Goal: Task Accomplishment & Management: Complete application form

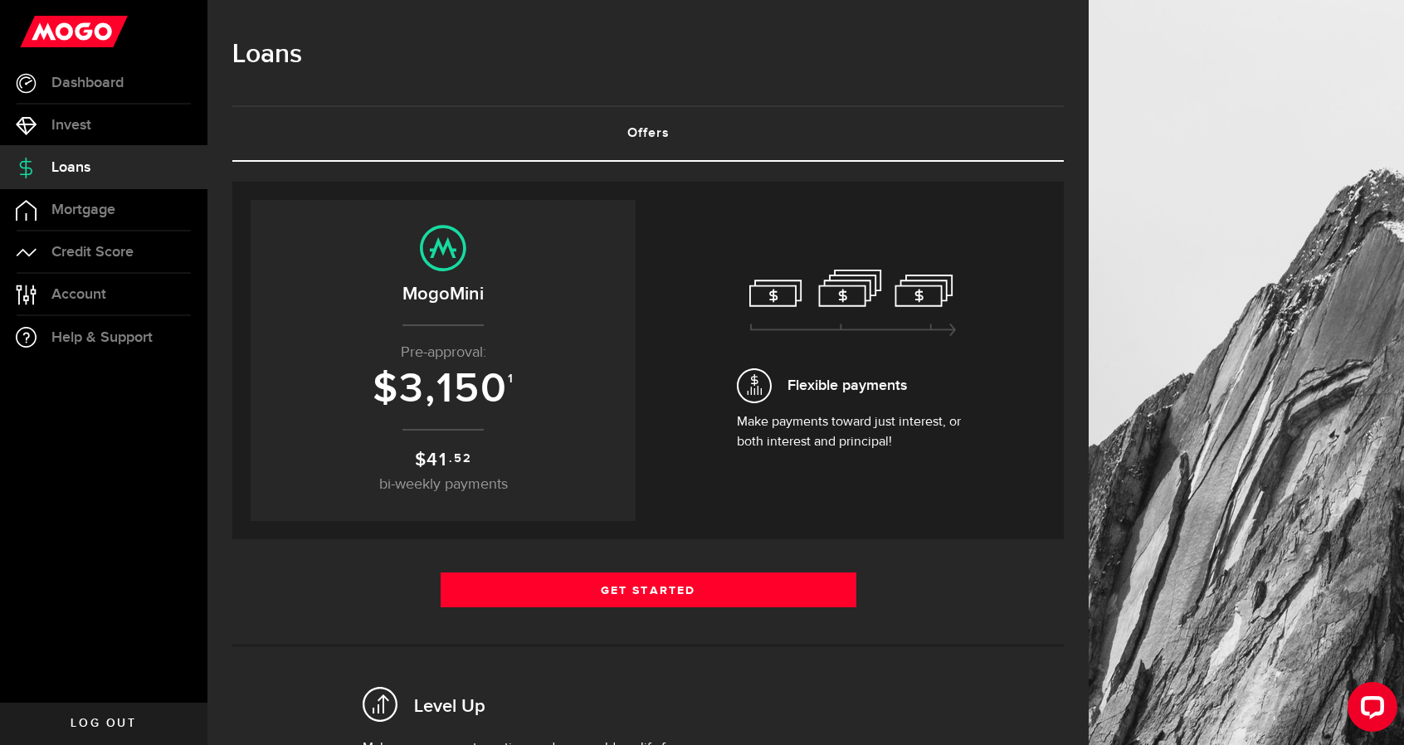
click at [641, 147] on link "Offers (requires attention)" at bounding box center [647, 133] width 831 height 53
click at [753, 394] on icon at bounding box center [754, 385] width 35 height 35
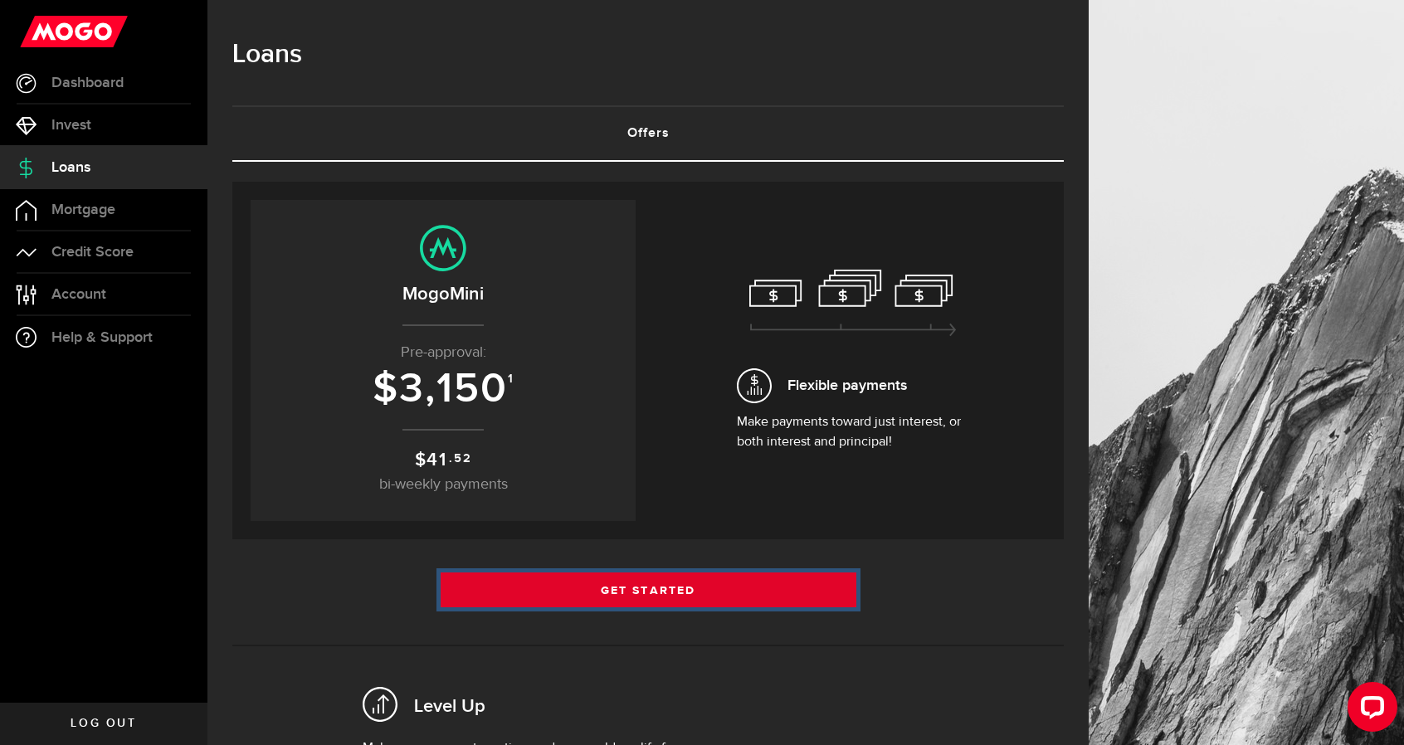
click at [698, 587] on link "Get Started" at bounding box center [649, 590] width 416 height 35
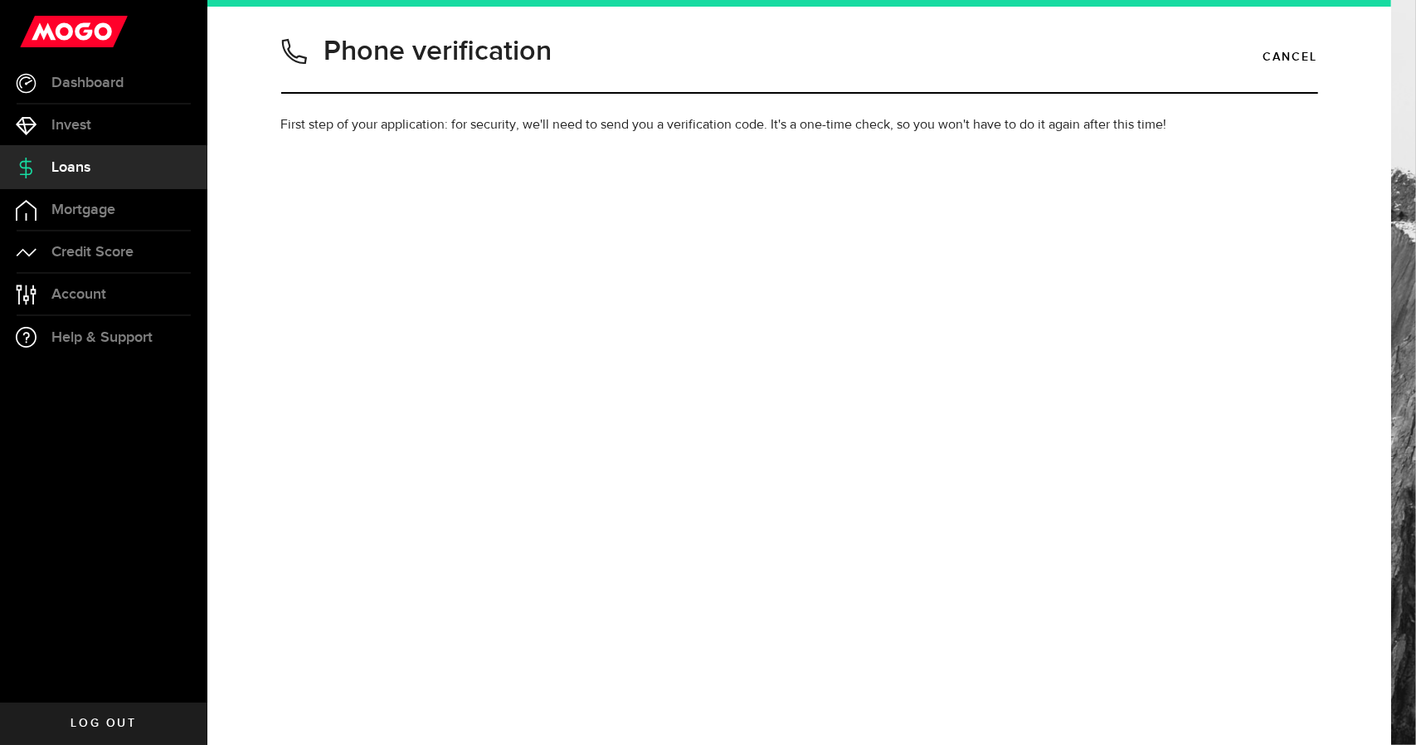
type input "6476761035"
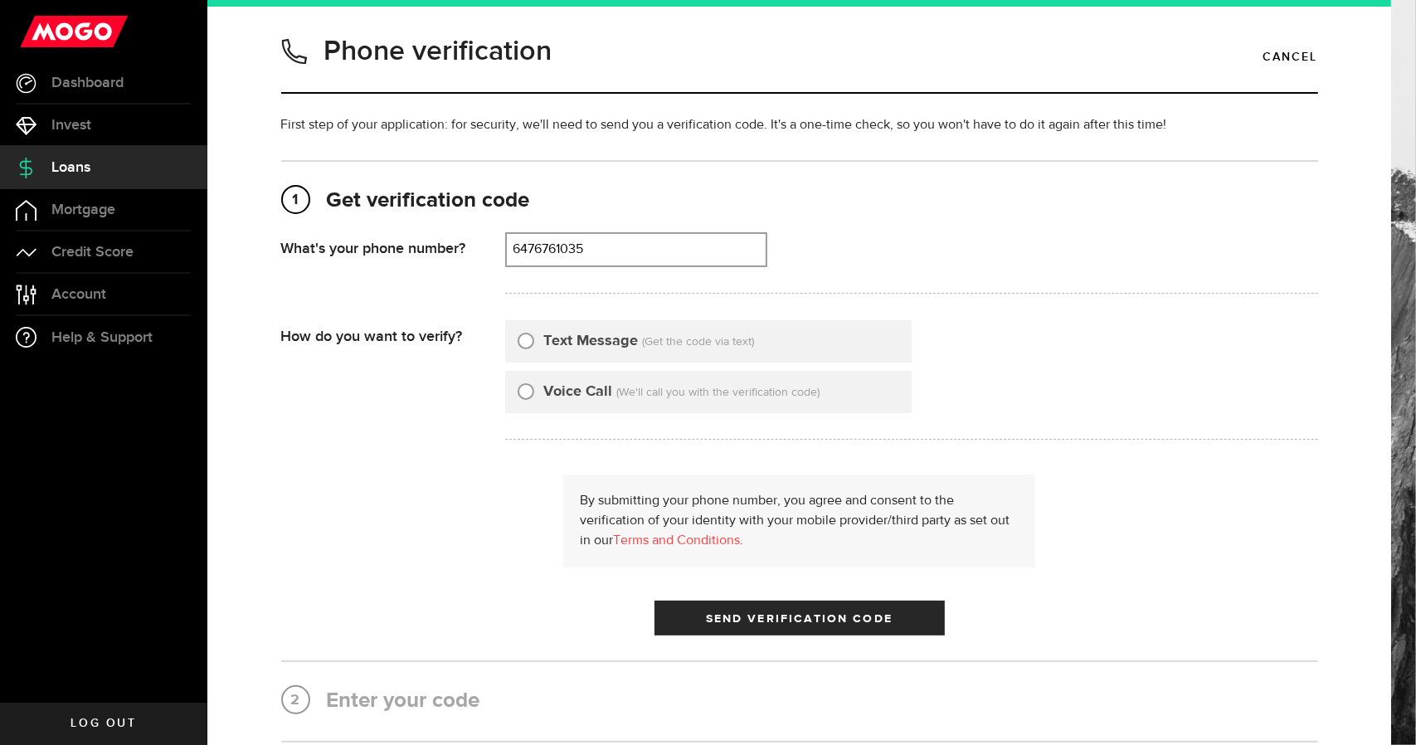
click at [518, 336] on input "Text Message" at bounding box center [526, 338] width 17 height 17
radio input "true"
click at [732, 613] on span "Send Verification Code" at bounding box center [799, 619] width 187 height 12
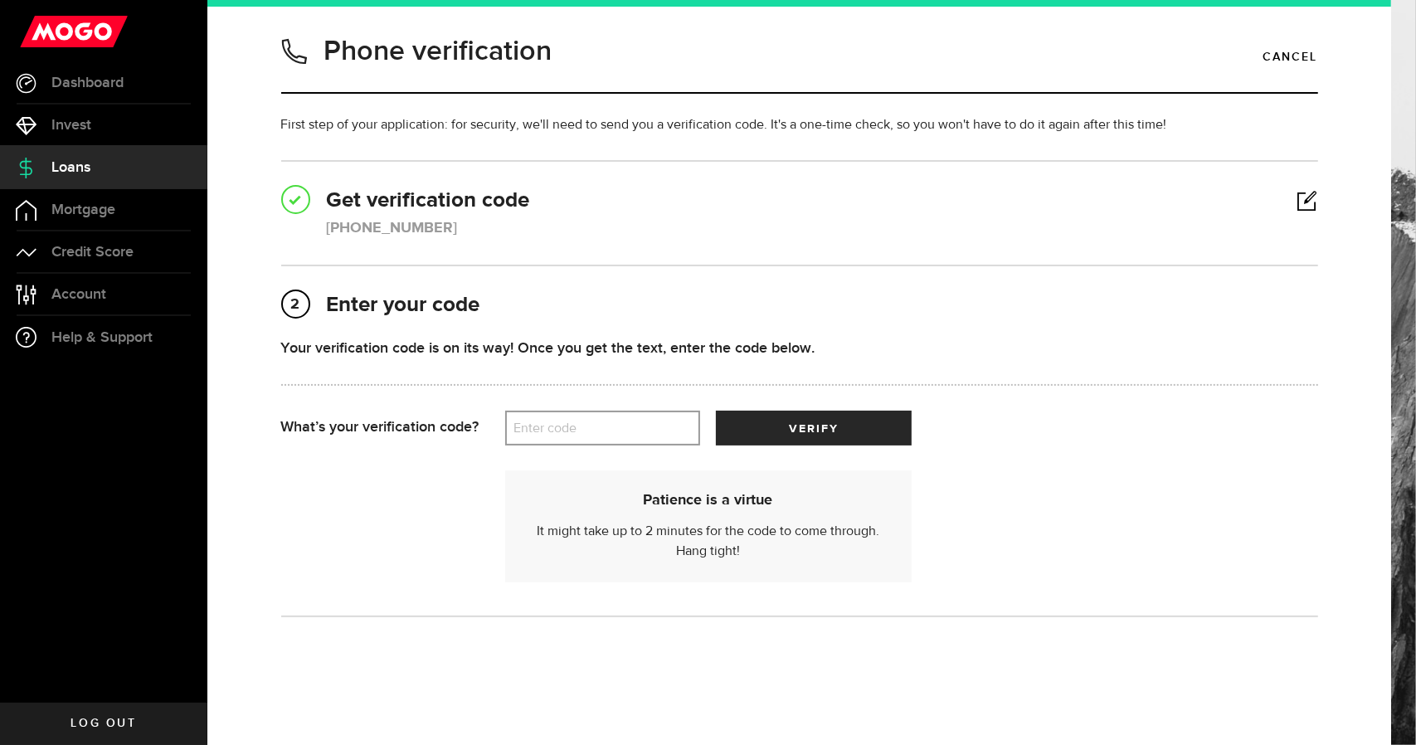
click at [570, 419] on label "Enter code" at bounding box center [602, 429] width 195 height 34
click at [570, 419] on input "Enter code" at bounding box center [602, 428] width 195 height 35
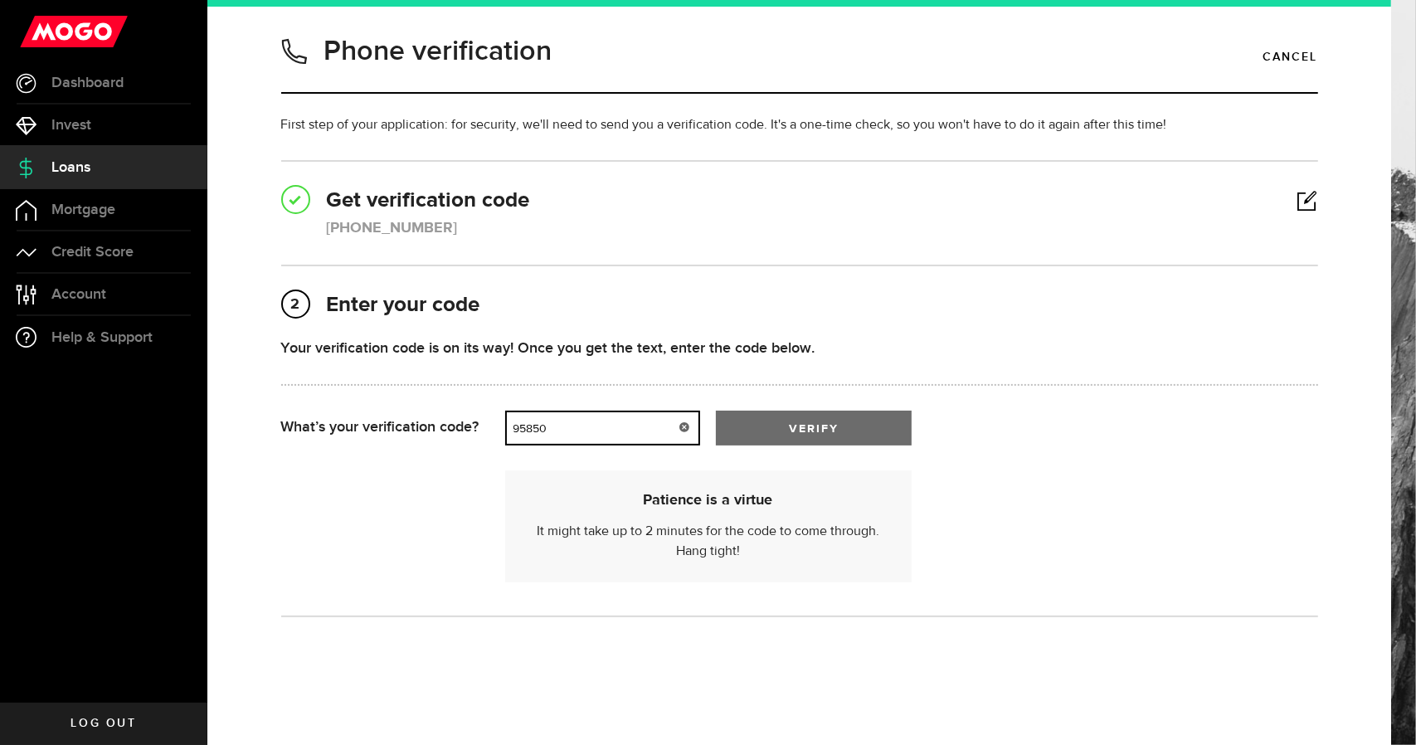
type input "95850"
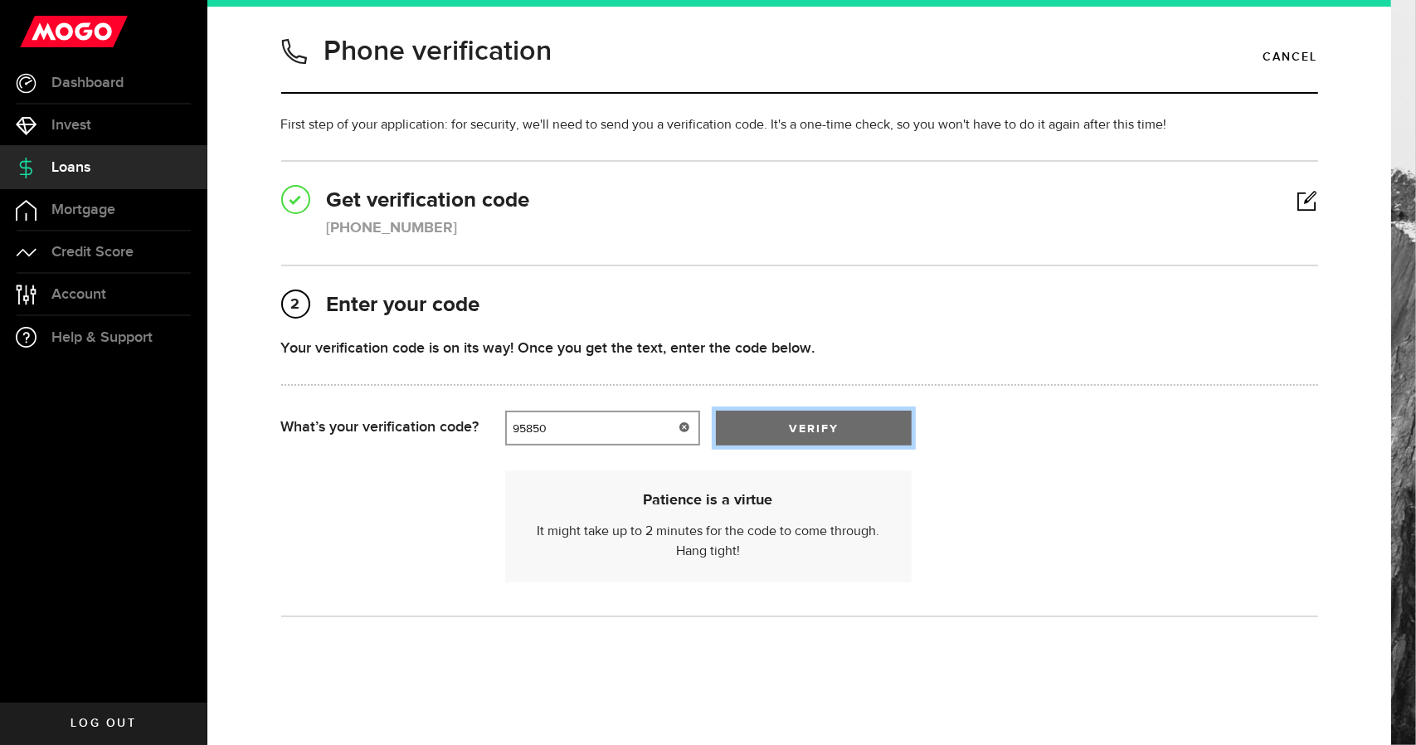
click at [777, 436] on button "verify" at bounding box center [813, 428] width 195 height 35
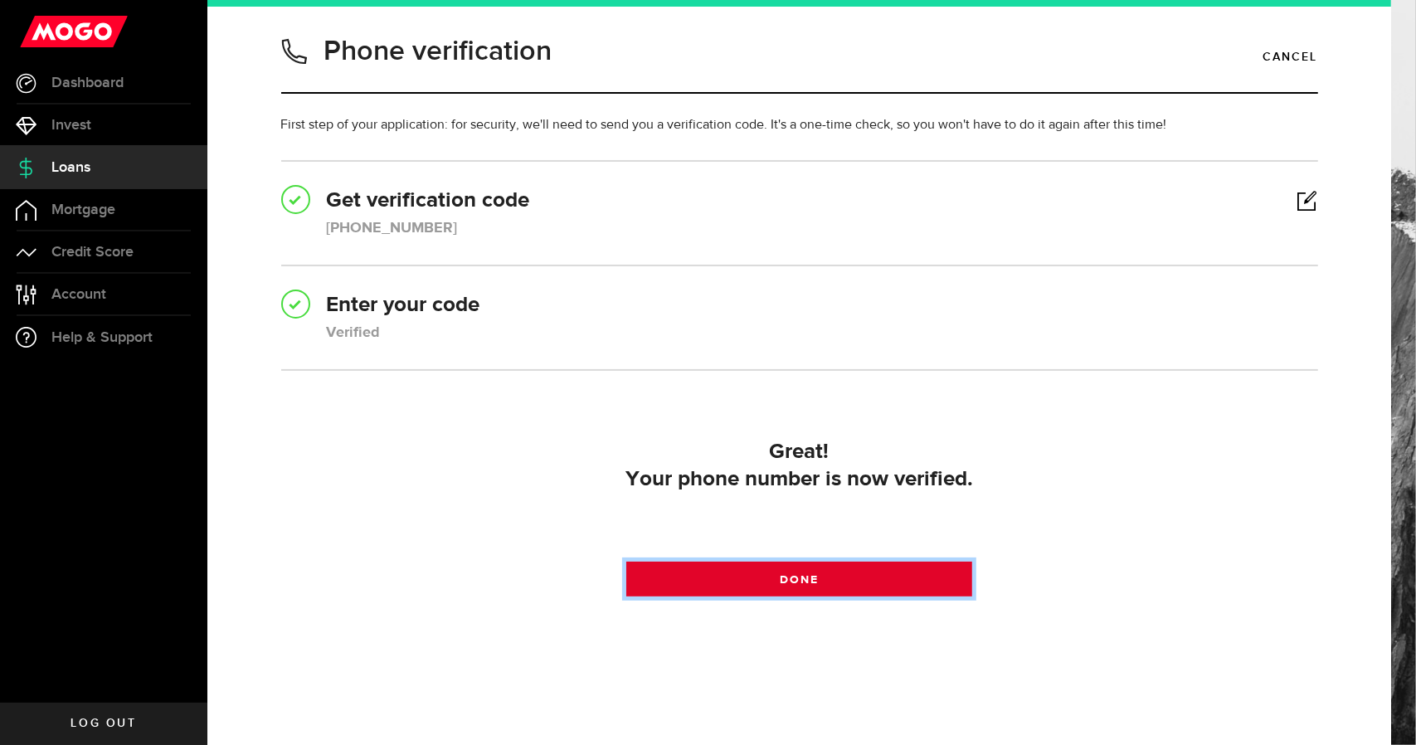
click at [724, 585] on link "Done" at bounding box center [799, 579] width 346 height 35
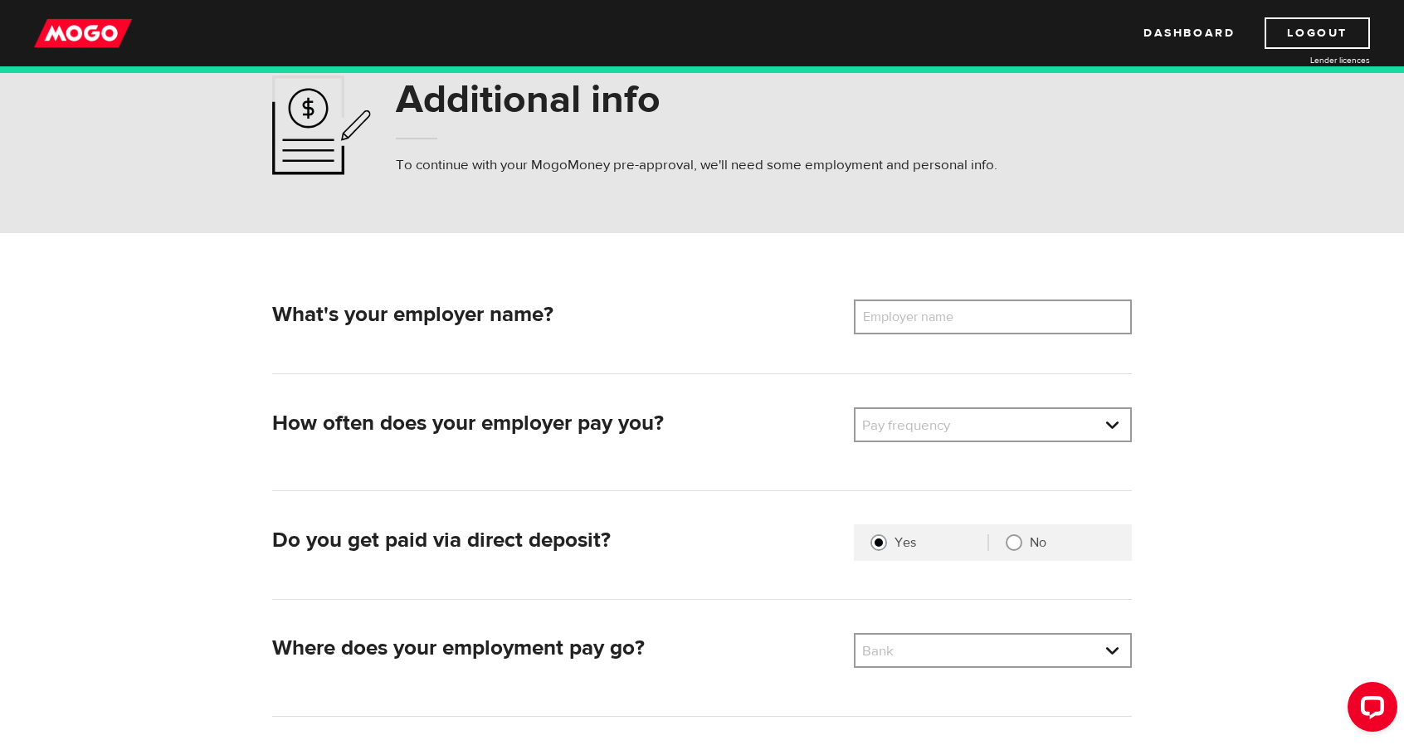
scroll to position [48, 0]
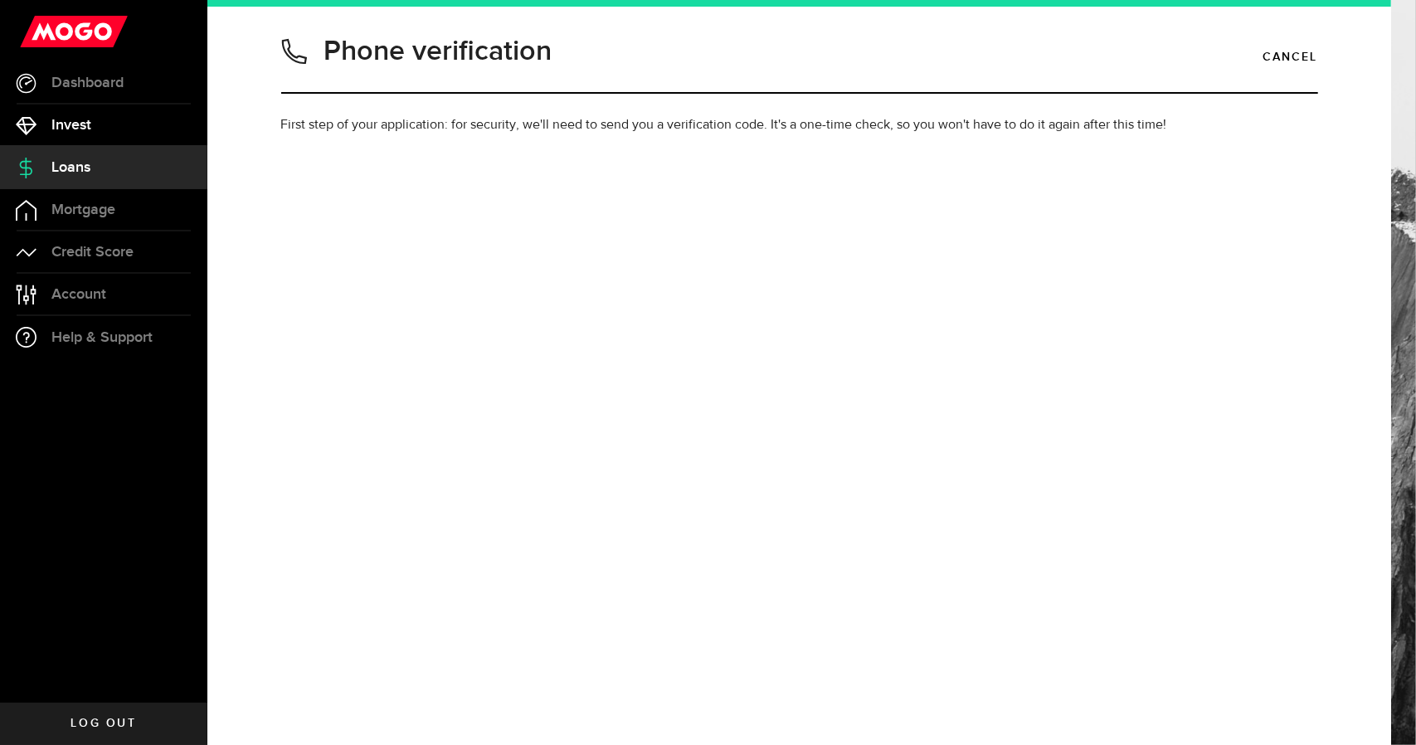
type input "6476761035"
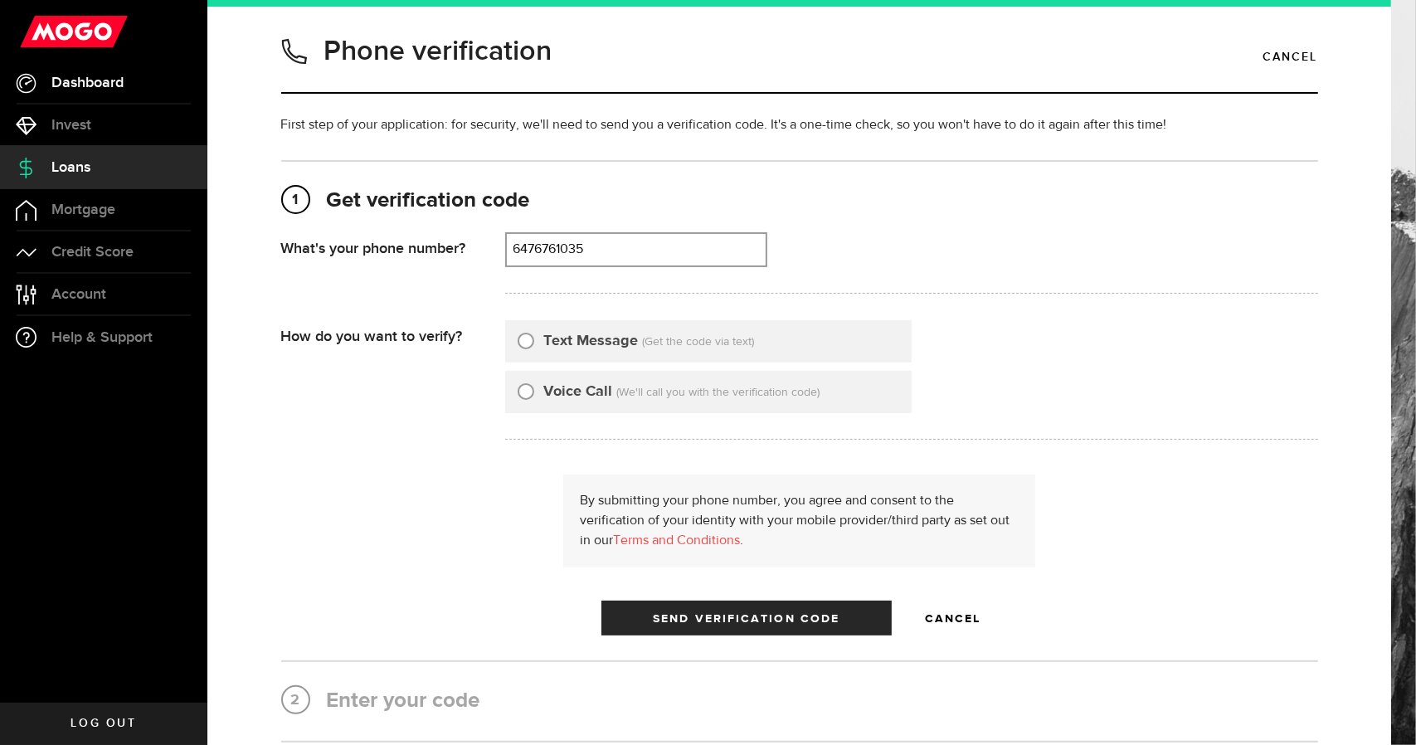
click at [76, 76] on span "Dashboard" at bounding box center [87, 83] width 72 height 15
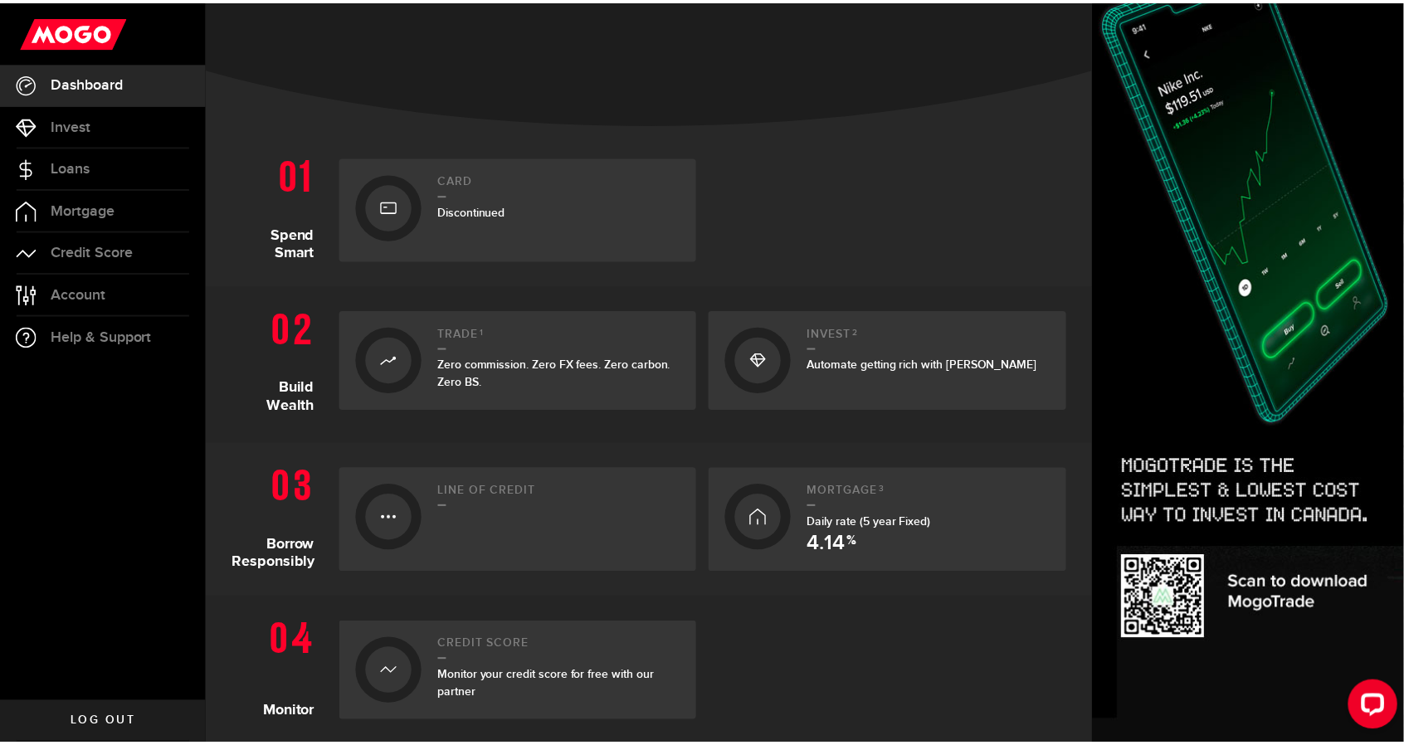
scroll to position [249, 0]
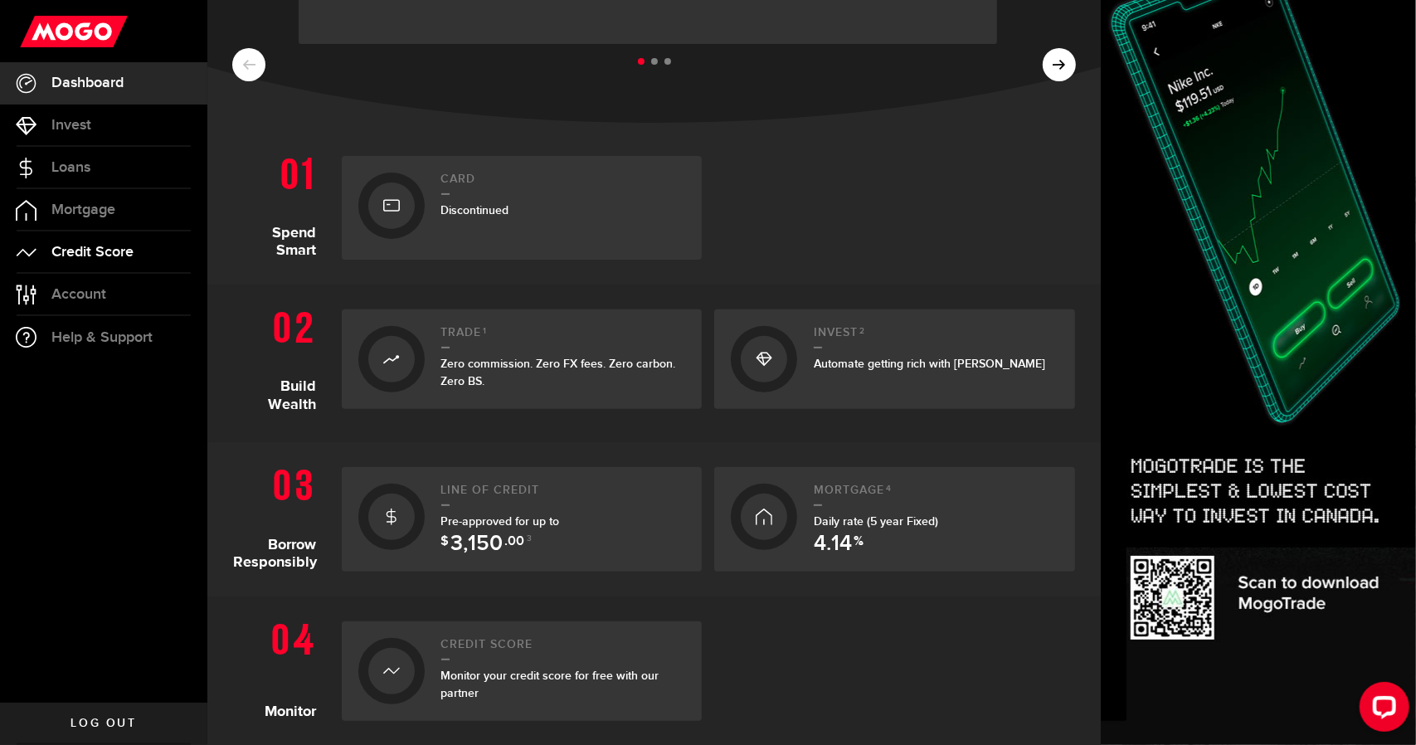
click at [149, 249] on link "Credit Score" at bounding box center [103, 252] width 207 height 41
